Goal: Information Seeking & Learning: Learn about a topic

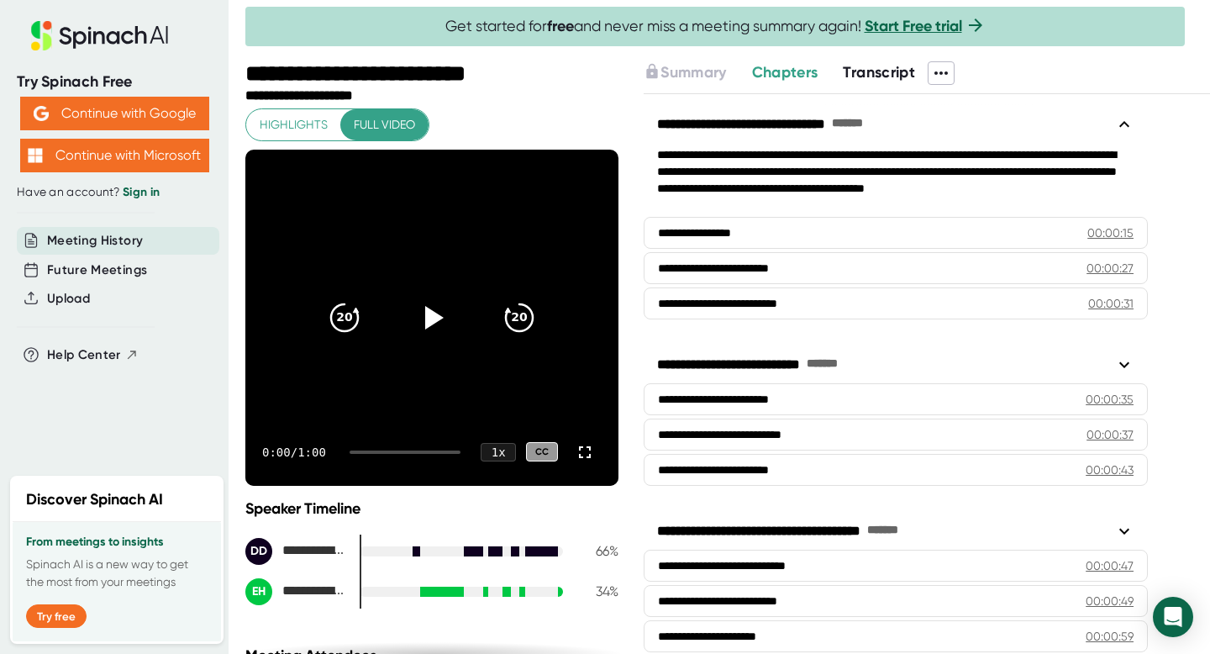
click at [883, 82] on div "Summary Chapters Transcript" at bounding box center [927, 73] width 567 height 24
click at [883, 82] on button "Transcript" at bounding box center [879, 72] width 72 height 23
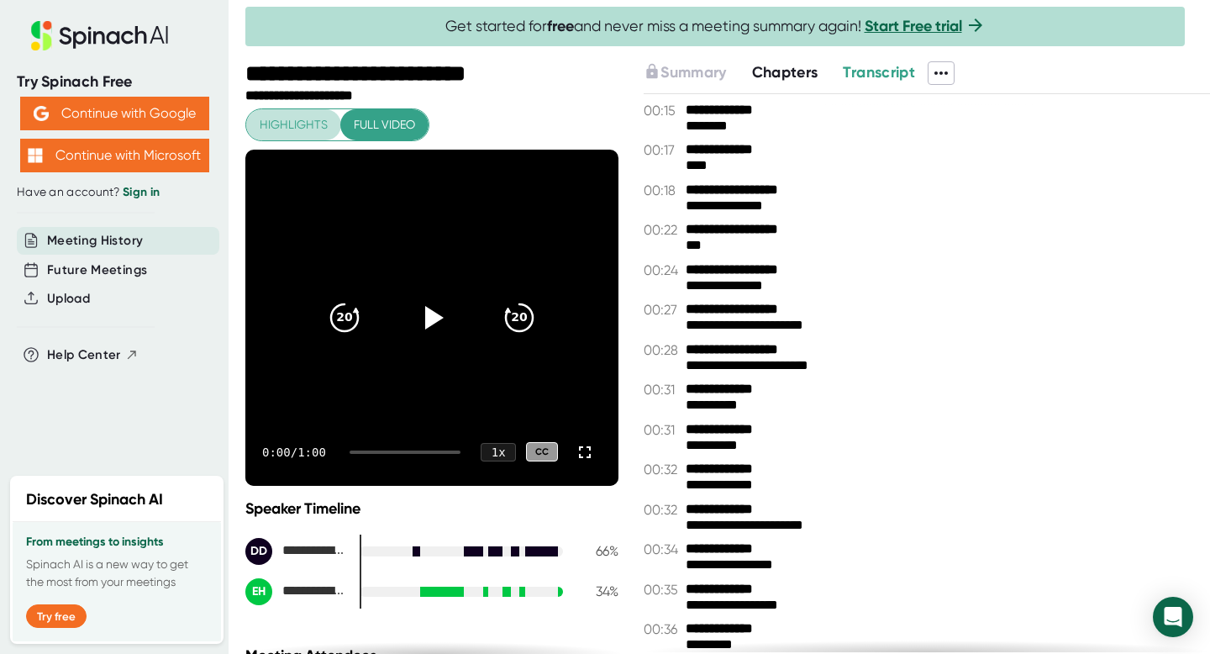
click at [298, 124] on span "Highlights" at bounding box center [294, 124] width 68 height 21
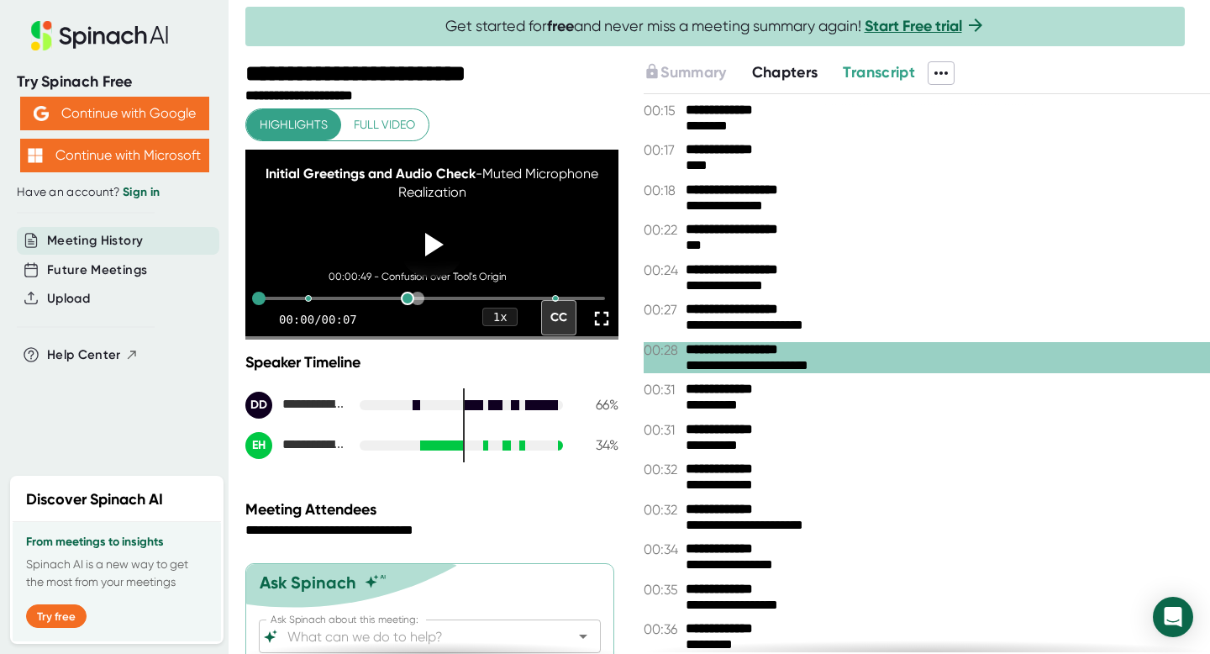
scroll to position [85, 0]
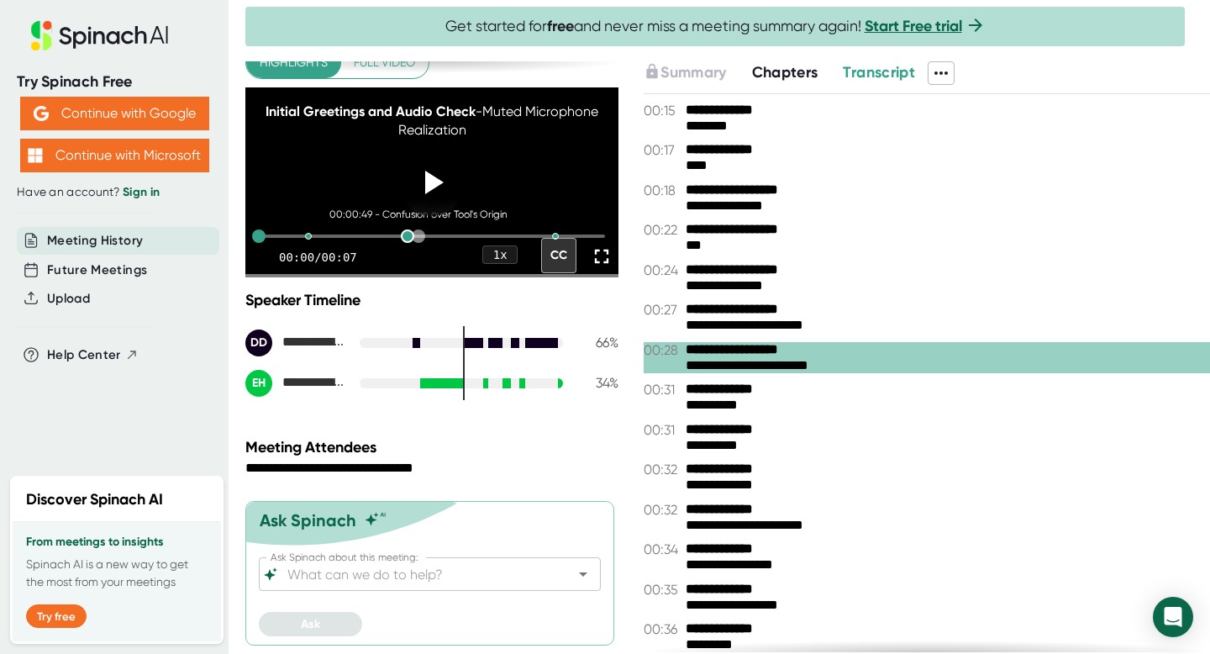
click at [419, 235] on div "00:00:49 - Confusion over Tool's Origin" at bounding box center [432, 236] width 346 height 3
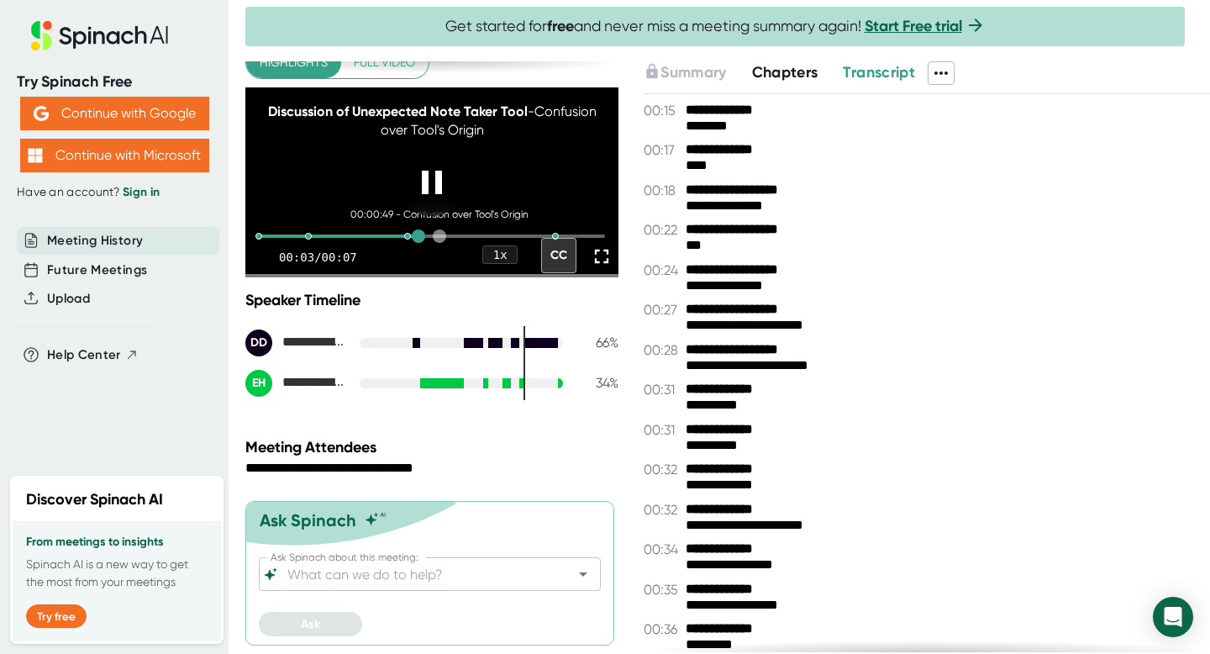
click at [440, 227] on div "00:00:49 - Confusion over Tool's Origin" at bounding box center [432, 236] width 346 height 42
click at [491, 235] on div "00:00:50 - Confusion over Tool's Origin" at bounding box center [432, 236] width 346 height 3
click at [513, 234] on div at bounding box center [515, 235] width 13 height 13
click at [555, 234] on div at bounding box center [555, 235] width 13 height 13
